Goal: Transaction & Acquisition: Obtain resource

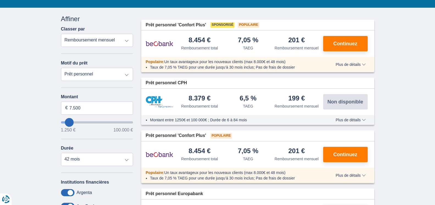
scroll to position [224, 0]
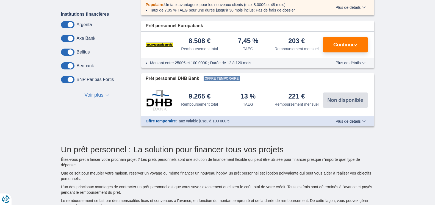
click at [98, 98] on span "Voir plus" at bounding box center [93, 95] width 19 height 7
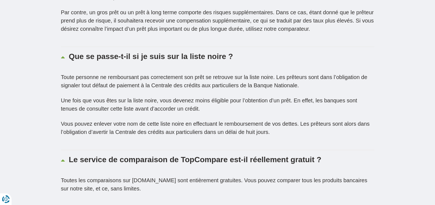
scroll to position [0, 0]
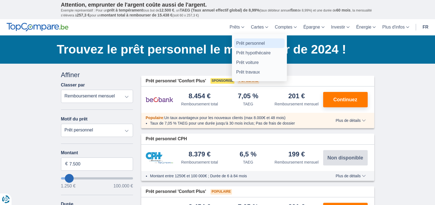
click at [244, 40] on link "Prêt personnel" at bounding box center [259, 43] width 51 height 10
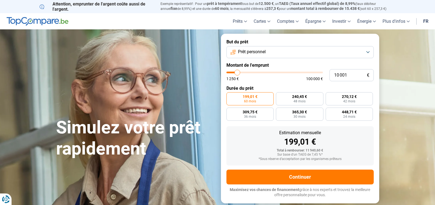
type input "10 250"
type input "10250"
type input "10 000"
type input "10000"
type input "9 500"
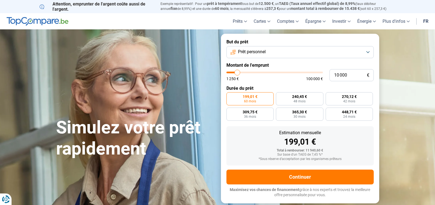
type input "9500"
type input "9 250"
type input "9250"
type input "9 000"
type input "9000"
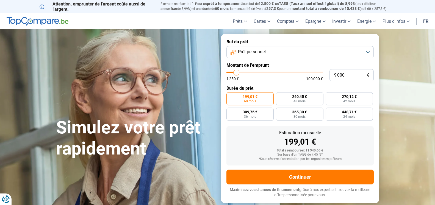
type input "8 750"
type input "8750"
type input "8 500"
type input "8500"
type input "7 750"
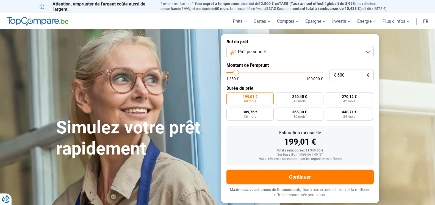
type input "7750"
type input "7 500"
type input "7500"
type input "7 250"
type input "7250"
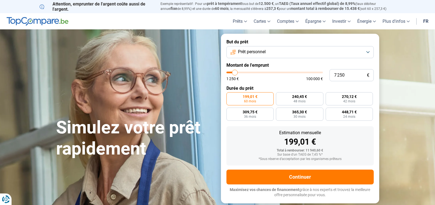
type input "7 000"
type input "7000"
type input "6 500"
type input "6500"
type input "6 250"
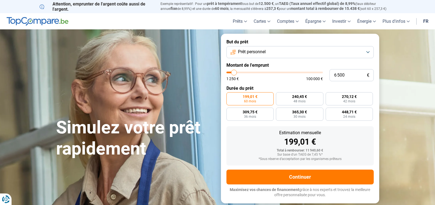
type input "6250"
type input "6 000"
type input "6000"
type input "5 750"
type input "5750"
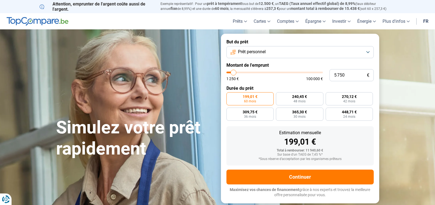
type input "5 500"
drag, startPoint x: 237, startPoint y: 71, endPoint x: 233, endPoint y: 73, distance: 4.5
type input "5500"
click at [233, 73] on input "range" at bounding box center [274, 73] width 96 height 2
radio input "true"
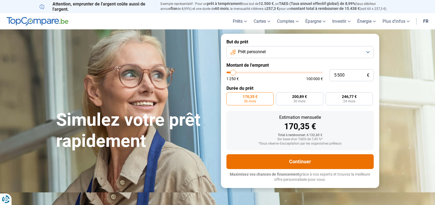
click at [283, 159] on button "Continuer" at bounding box center [299, 161] width 147 height 15
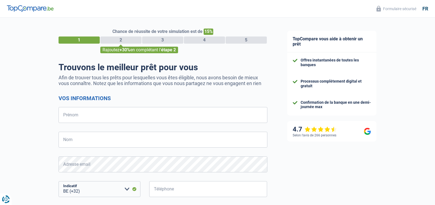
select select "32"
